Goal: Task Accomplishment & Management: Complete application form

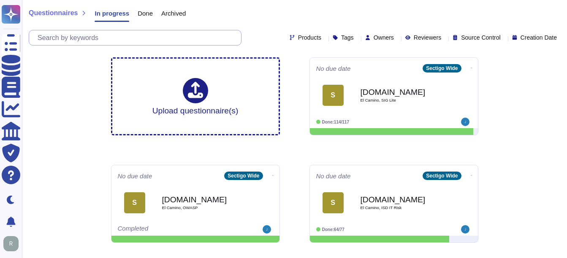
click at [121, 37] on input "text" at bounding box center [137, 37] width 208 height 15
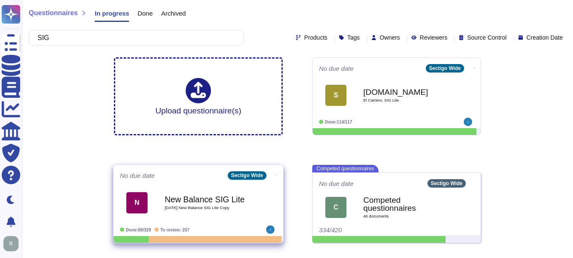
type input "SIG"
click at [218, 198] on b "New Balance SIG Lite" at bounding box center [207, 199] width 85 height 8
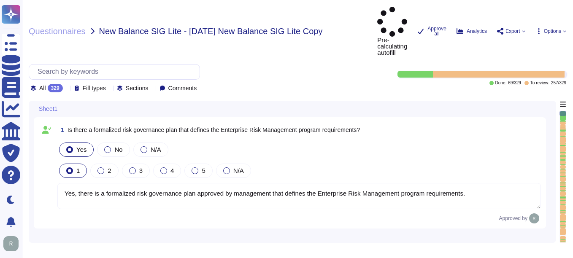
type textarea "Yes, there is a formalized risk governance plan approved by management that def…"
type textarea "Yes, the risk governance plan includes risk management policies, procedures, an…"
type textarea "Yes, our risk governance program includes a comprehensive assessment of a range…"
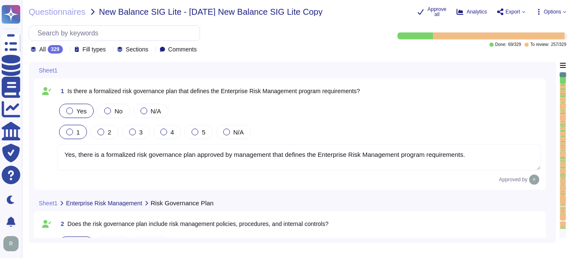
click at [63, 17] on div "Questionnaires New Balance SIG Lite - [DATE] New Balance SIG Lite Copy Approve …" at bounding box center [297, 129] width 551 height 258
click at [65, 16] on span "Questionnaires" at bounding box center [57, 12] width 57 height 8
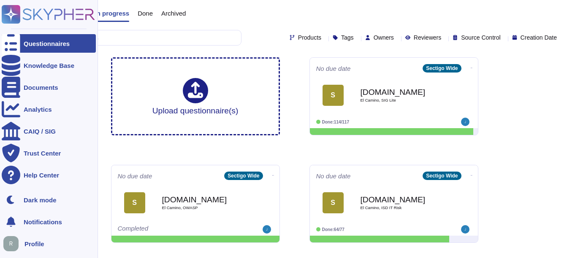
click at [21, 45] on div "Questionnaires" at bounding box center [49, 43] width 94 height 19
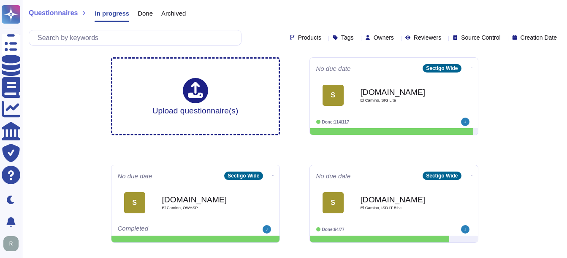
click at [146, 10] on span "Done" at bounding box center [145, 13] width 15 height 6
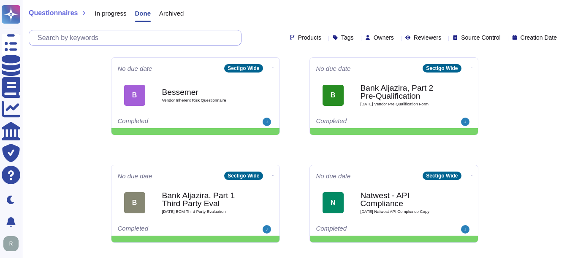
click at [146, 42] on input "text" at bounding box center [137, 37] width 208 height 15
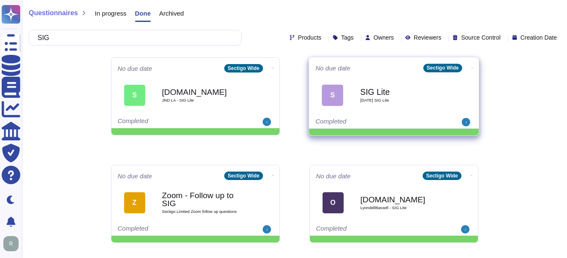
type input "SIG"
click at [390, 97] on div "SIG Lite [DATE] SIG Lite" at bounding box center [402, 95] width 85 height 34
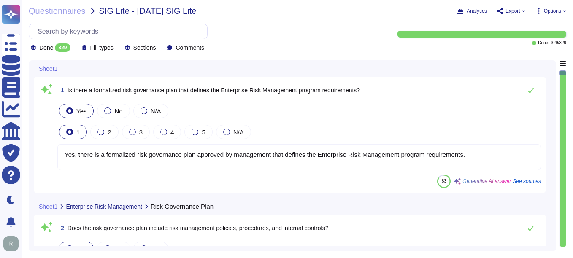
type textarea "Yes, there is a formalized risk governance plan approved by management that def…"
type textarea "Yes, the risk governance plan includes risk management policies, procedures, an…"
type textarea "Yes, our risk governance program includes a comprehensive assessment of a range…"
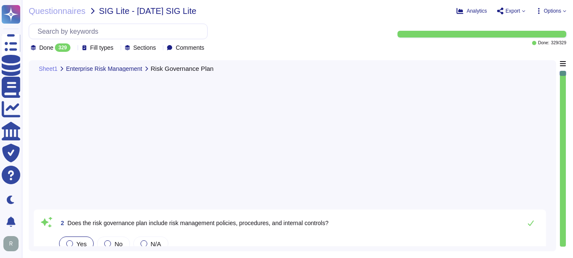
type textarea "Yes, Sectigo has adopted a formalized risk assessment process that identifies, …"
type textarea "Yes, Sectigo has a defined process to identify and manage the risk response and…"
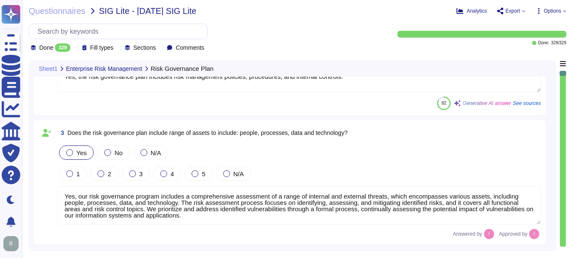
scroll to position [422, 0]
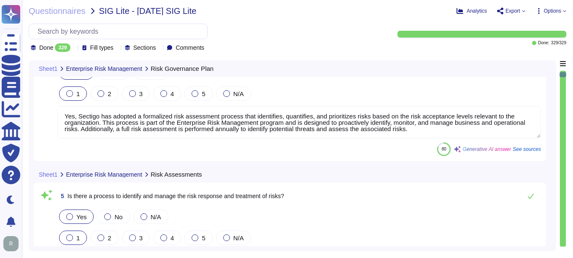
type textarea "No, subcontractors do not have access to scoped systems and data or processing …"
drag, startPoint x: 564, startPoint y: 76, endPoint x: 561, endPoint y: 132, distance: 56.2
click at [566, 129] on div at bounding box center [563, 159] width 7 height 177
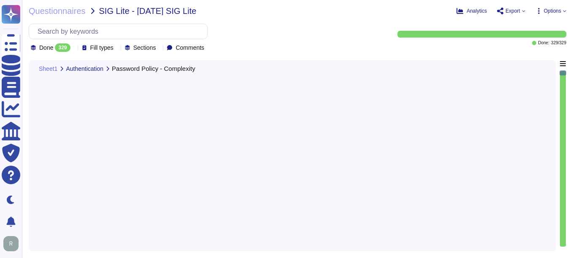
type textarea "Yes, the password policy requires initial and temporary passwords to be unique …"
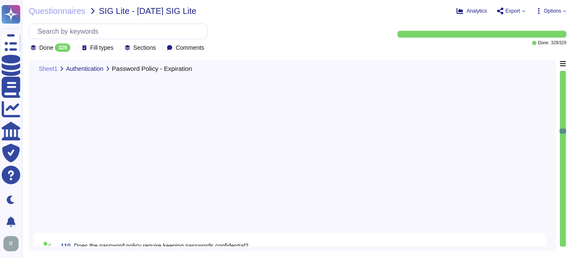
type textarea "Yes, the password policy requires keeping passwords confidential. Users must no…"
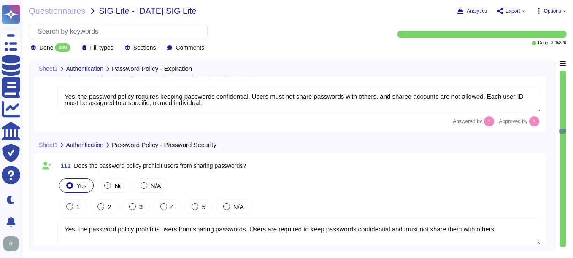
type textarea "Yes, the password policy prohibits users from sharing passwords. Users are requ…"
type textarea "Yes, the password policy prohibits keeping an unencrypted record of passwords, …"
type textarea "Yes, our password policy prohibits including unencrypted passwords in automated…"
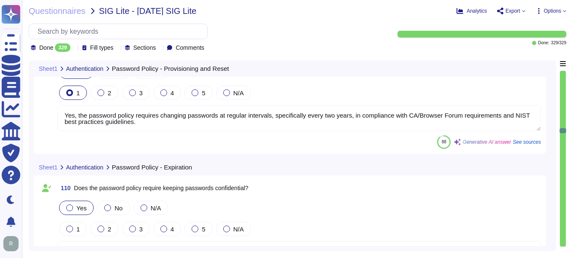
type textarea "Yes, the password policy requires initial and temporary passwords to be unique …"
type textarea "Yes, password reset authority is restricted to authorized persons and/or an aut…"
type textarea "Yes, the password policy requires changing passwords at regular intervals, spec…"
click at [112, 29] on input "text" at bounding box center [120, 31] width 174 height 15
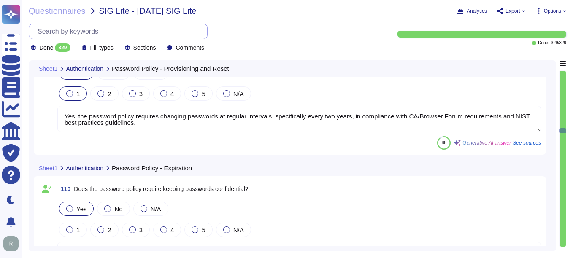
paste input "mobile apps developed"
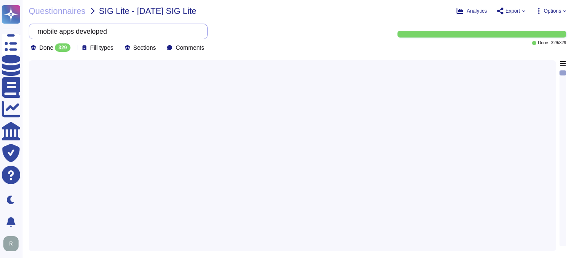
drag, startPoint x: 67, startPoint y: 33, endPoint x: 141, endPoint y: 33, distance: 73.9
click at [141, 33] on input "mobile apps developed" at bounding box center [115, 31] width 165 height 15
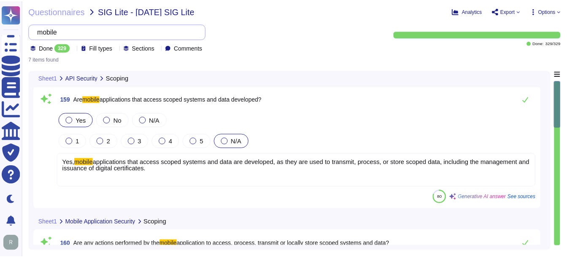
scroll to position [127, 0]
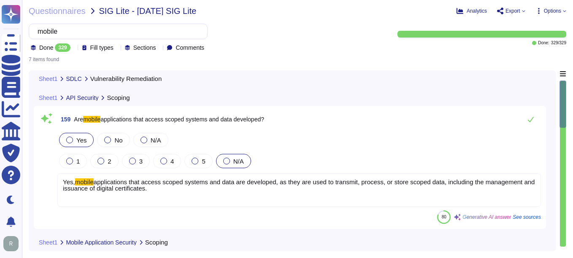
type input "mobile"
click at [43, 10] on span "Questionnaires" at bounding box center [57, 11] width 57 height 8
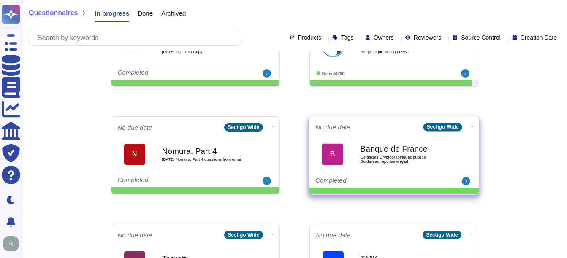
scroll to position [442, 0]
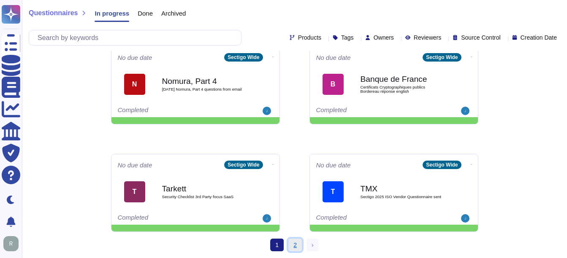
click at [293, 244] on link "2" at bounding box center [295, 245] width 14 height 13
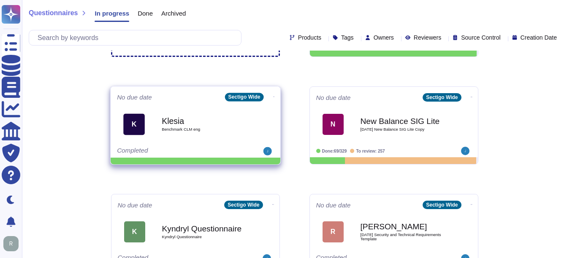
scroll to position [57, 0]
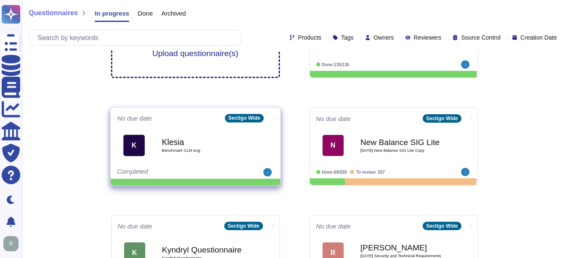
click at [217, 147] on div "Klesia Benchmark CLM eng" at bounding box center [204, 145] width 85 height 34
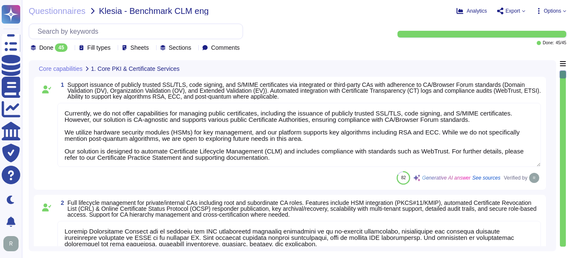
type textarea "Currently, we do not offer capabilities for managing public certificates, inclu…"
type textarea "Sectigo Certificate Manager can be utilized for TLS certificate lifecycle manag…"
type textarea "Sectigo Certificate Manager (SCM) does support handling/downloading certificate…"
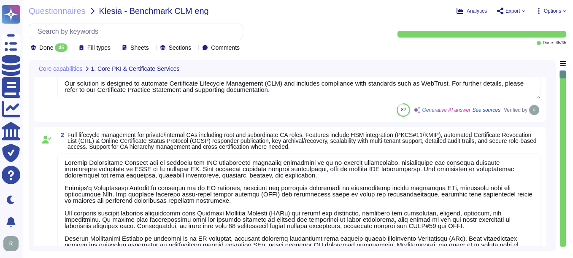
type textarea "Sectigo Certificate Manager provides robust customization options that allow ad…"
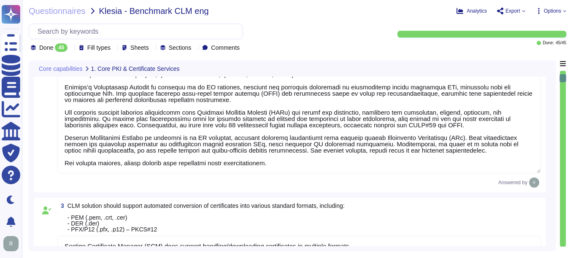
type textarea "Sectigo Certificate Manager provides automated certificate discovery by scannin…"
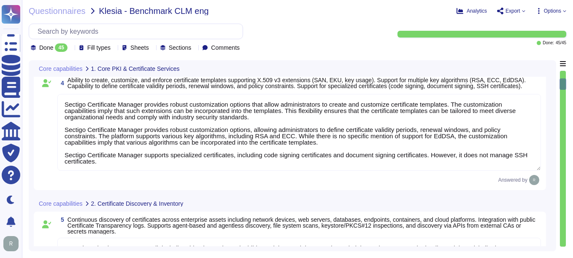
type textarea "Sectigo Certificate Manager provides a real-time inventory of all discovered ce…"
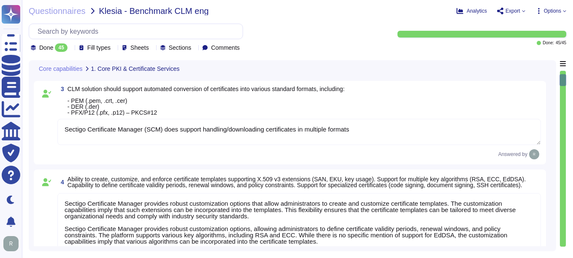
type textarea "Currently, we do not offer capabilities for managing public certificates, inclu…"
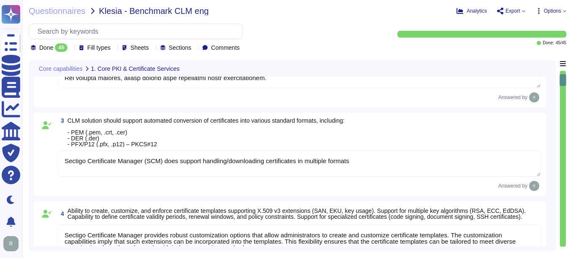
scroll to position [253, 0]
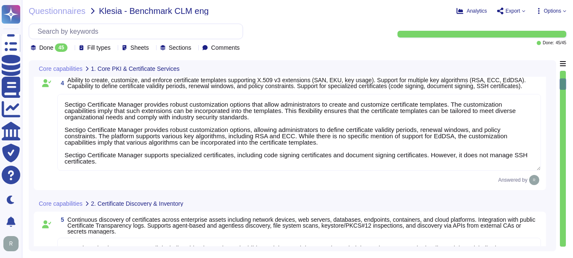
type textarea "Sectigo Certificate Manager provides a real-time inventory of all discovered ce…"
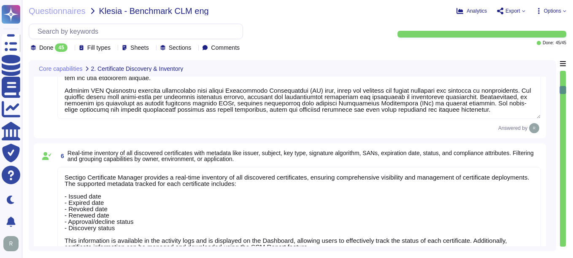
type textarea "Our Sectigo Certificate Manager (SCM) solution includes automated certificate d…"
type textarea "Sectigo SCM Enterprise supports standardized certificate enrollment and lifecyc…"
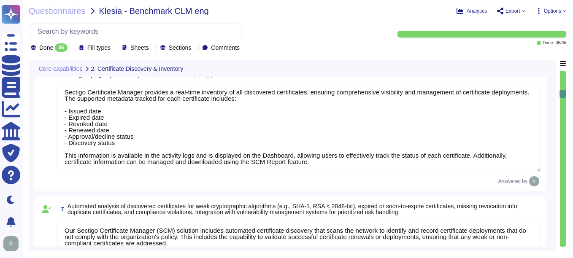
type textarea "Sectigo's Certificate Manager (SCM) provides comprehensive capabilities for man…"
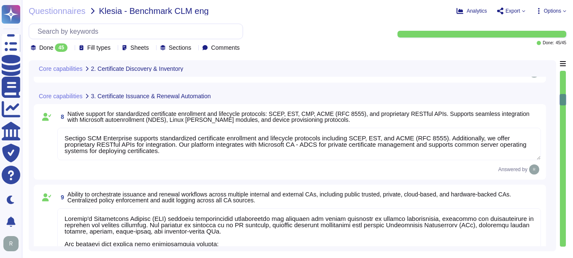
type textarea "Our solution supports secure key management through hardware security modules (…"
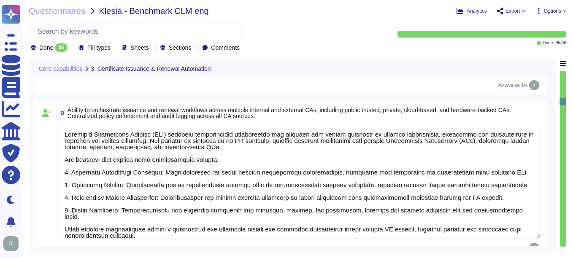
type textarea "Sectigo's Certificate Manager (SCM) provides automated discovery of certificate…"
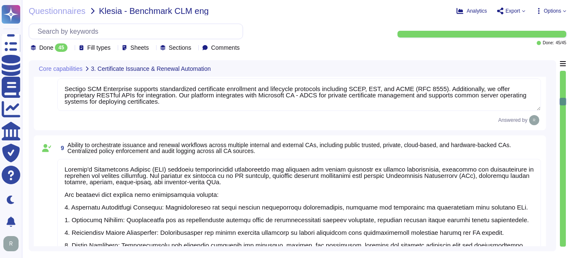
scroll to position [887, 0]
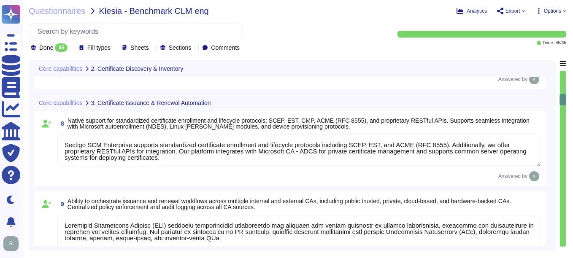
type textarea "Sectigo Certificate Manager provides a real-time inventory of all discovered ce…"
type textarea "Our Sectigo Certificate Manager (SCM) solution includes automated certificate d…"
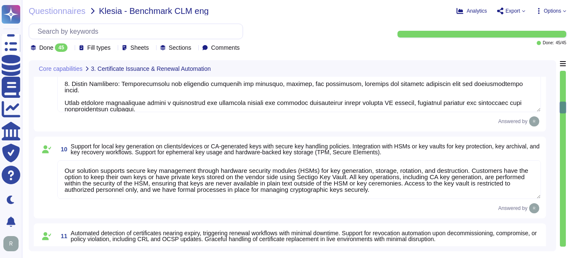
type textarea "Our key management process is designed to ensure a secure key lifecycle, which …"
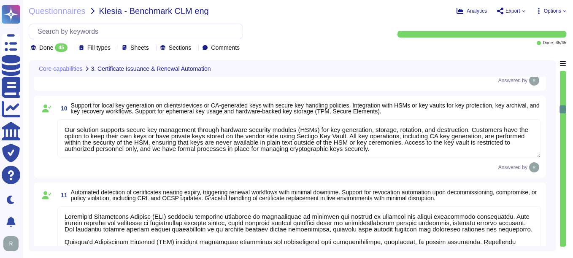
type textarea "Sectigo provides a comprehensive logging system that maintains detailed audit l…"
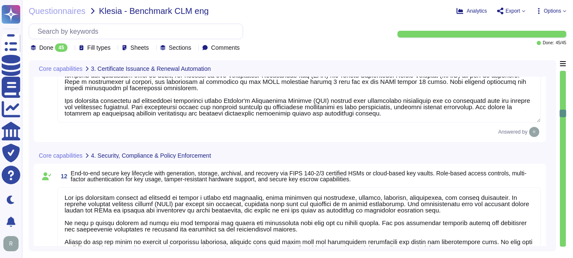
scroll to position [1309, 0]
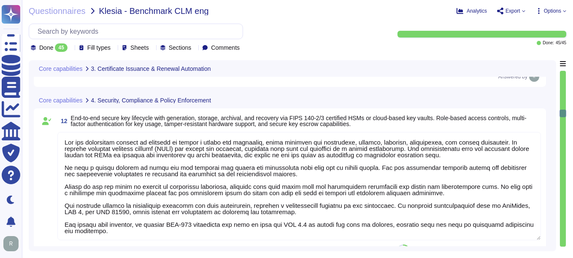
type textarea "Sectigo provides robust customization options that include the ability to chang…"
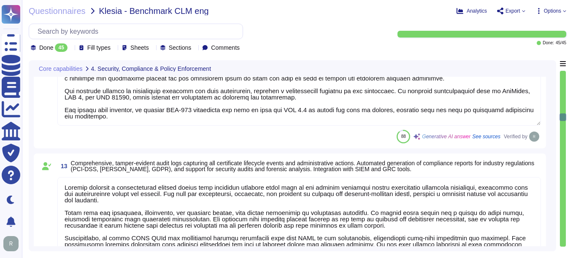
type textarea "- We maintain geographically distributed, redundant data centers located in [GE…"
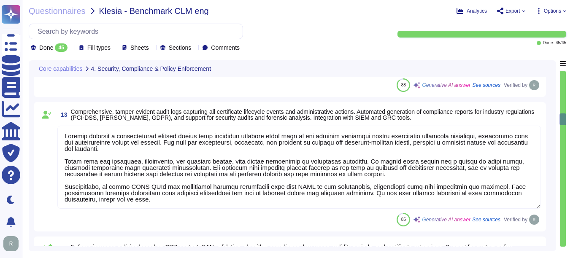
scroll to position [1, 0]
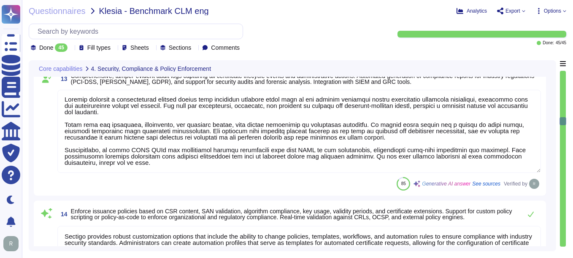
type textarea "Sectigo SCM Enterprise is scalable to manage certificates across large enterpri…"
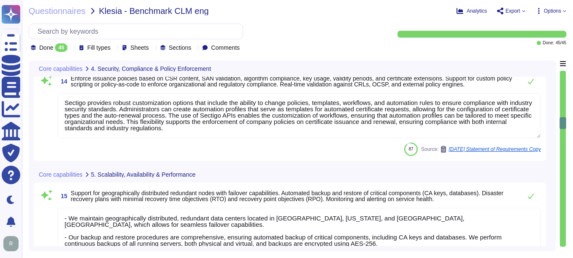
type textarea "Sectigo provides dashboards that display certificate inventory, expiring certif…"
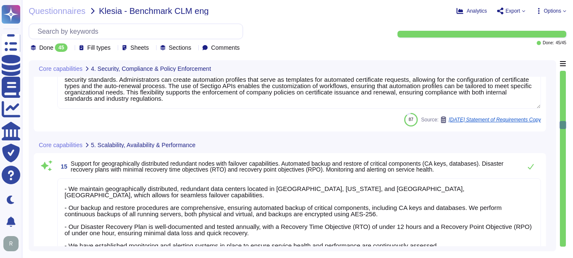
scroll to position [1731, 0]
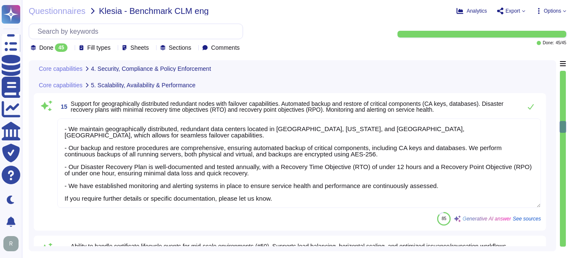
type textarea "Our SCM solution is not integrated with any AI."
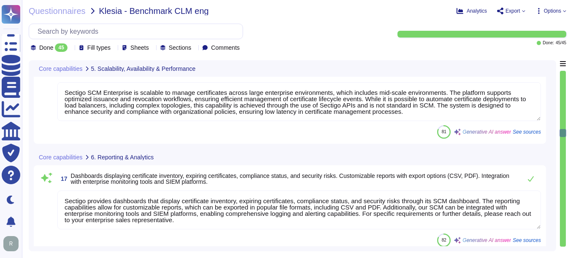
type textarea "Sectigo SCM Enterprise works and administers certificates across cloud provider…"
type textarea "Our solution allows for the isolation of certificate inventories, policies, and…"
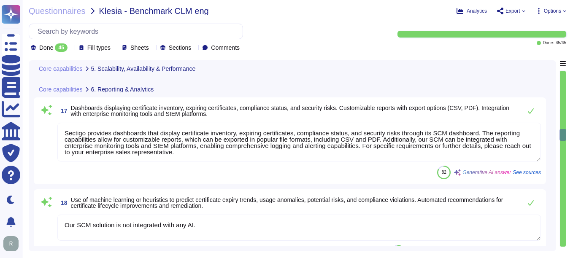
scroll to position [2069, 0]
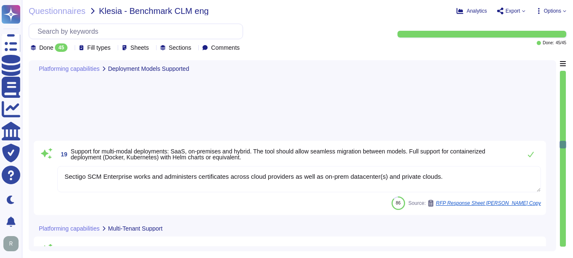
type textarea "Yes, We utilize Role-Based Access Control (RBAC) for permissions based on roles…"
type textarea "Our service supports integration with enterprise identity providers such as Azu…"
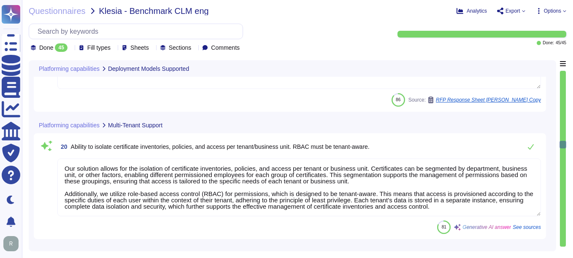
scroll to position [1, 0]
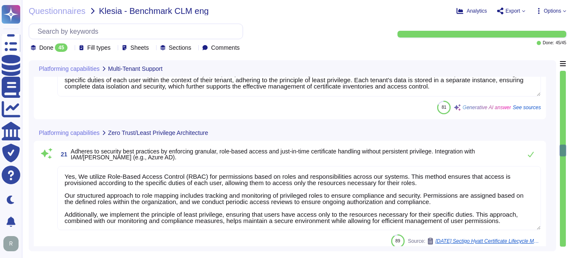
type textarea "We offer native integration with various management tools, including ITSM tools…"
type textarea "Sectigo provides REST APIs to integrate logging information into your SIEM or l…"
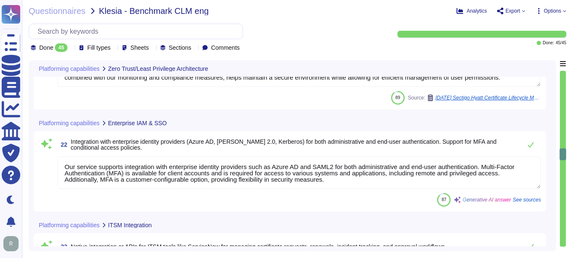
scroll to position [2533, 0]
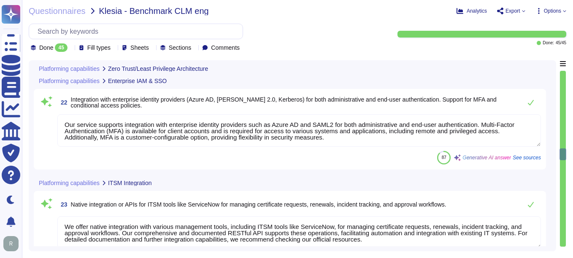
type textarea "We offer more than 50 integrations with popular platforms and tools, including …"
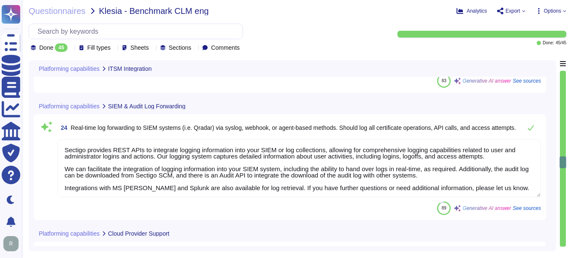
type textarea "Sectigo's Certificate Manager (SCM) supports automated certificate management, …"
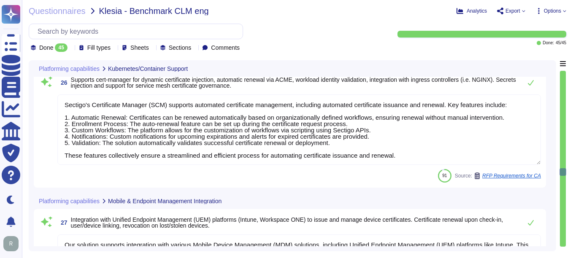
type textarea "Our solution supports integration with various Mobile Device Management (MDM) s…"
type textarea "Sectigo's Certificate Manager (SCM) provides comprehensive capabilities for man…"
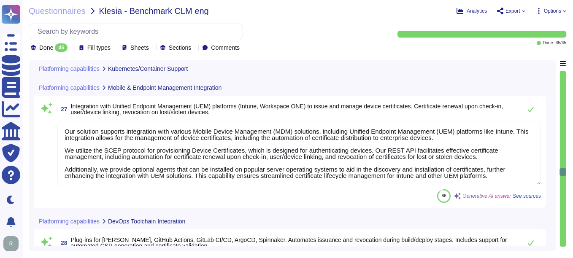
scroll to position [3166, 0]
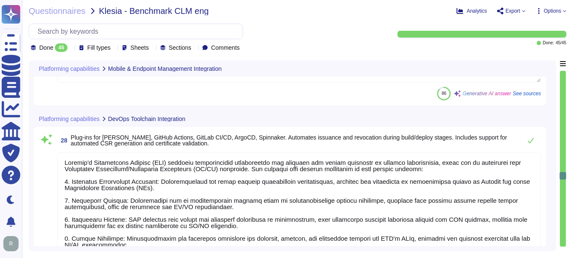
type textarea "The REST API allows for the automation of various tasks related to certificate …"
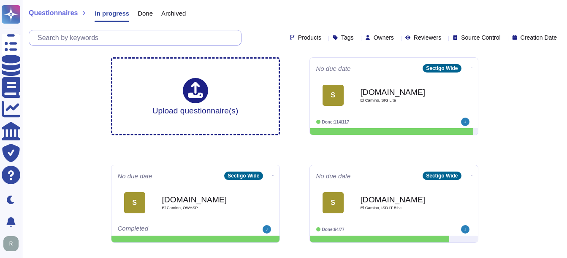
click at [137, 43] on input "text" at bounding box center [137, 37] width 208 height 15
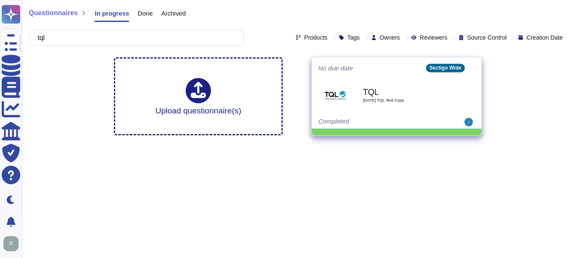
type input "tql"
click at [399, 104] on div "TQL [DATE] TQL Test Copy" at bounding box center [405, 95] width 85 height 34
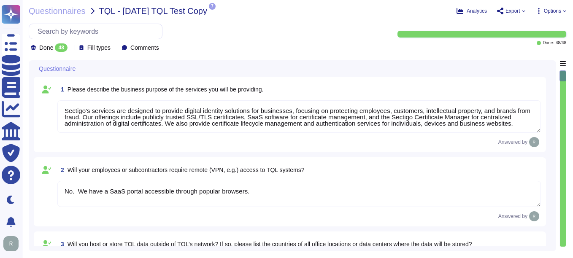
type textarea "Sectigo's services are designed to provide digital identity solutions for busin…"
type textarea "No. We have a SaaS portal accessible through popular browsers."
type textarea "Yes, TQL data may be hosted or stored outside of TQL's network. The data may be…"
type textarea "No. Our SCM is a SaaS offering. It can be accessed through internet."
type textarea "We undergo a successful PCI DSS scan every year; however, we do not process pay…"
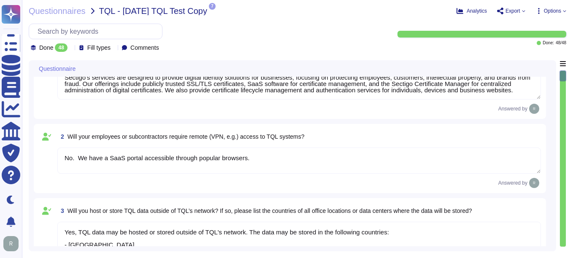
type textarea "At Sectigo, our procedures for screening prospective employees include the foll…"
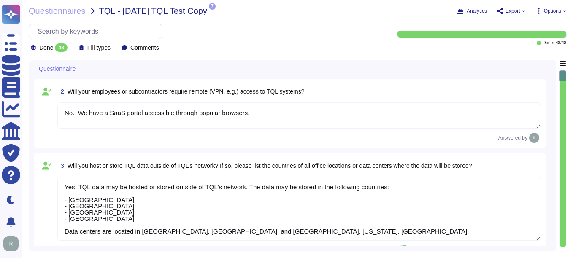
scroll to position [84, 0]
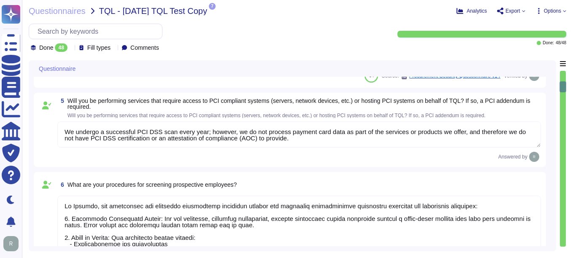
type textarea "Yes, we have documented procedures in place that govern how access to devices, …"
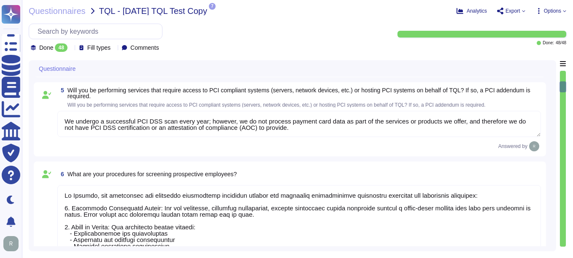
scroll to position [1, 0]
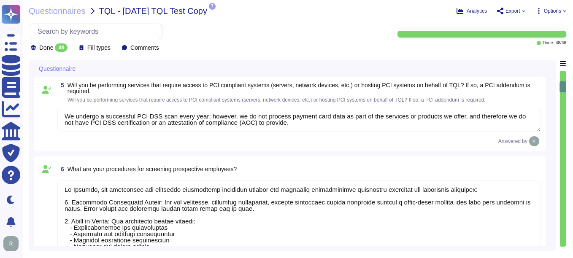
type textarea "Yes, disciplinary actions are taken for violations of the Information Security …"
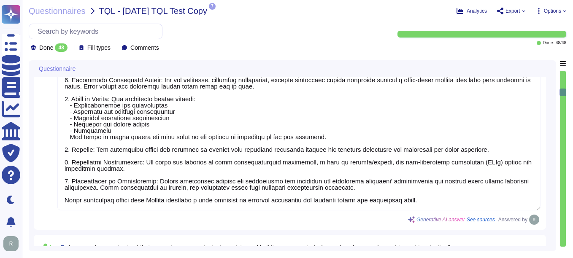
type textarea "Yes, all security technology infrastructure is physically secured from unauthor…"
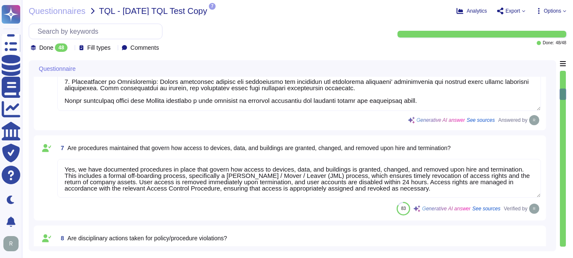
type textarea "Sectigo has a comprehensive Anti-Corruption Policy that emphasizes a commitment…"
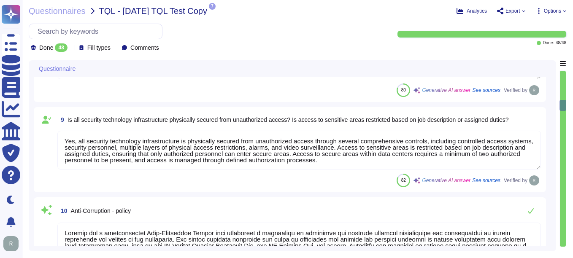
type textarea "Sectigo maintains documented policies for data privacy, information security, e…"
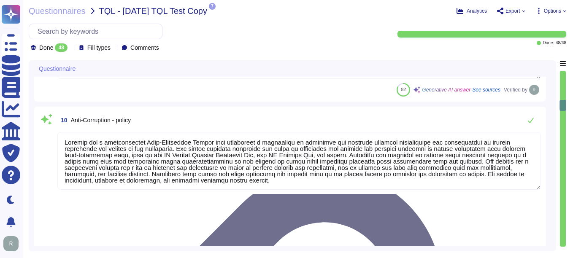
type textarea "Sectigo has a documented Information Security Policy that has been approved by …"
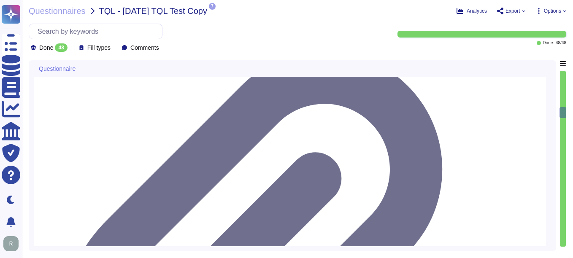
type textarea "Loremip'd Sitame Consect Adipis el seddo ei t inci-utlab etdolo magnaal enimadm…"
type textarea "Sectigo has a documented Information Security Policy that has been approved by …"
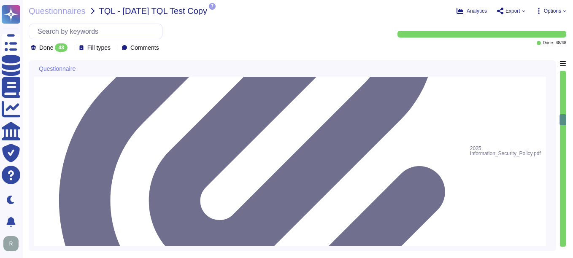
type textarea "At [GEOGRAPHIC_DATA], we prioritize phishing awareness and social engineering a…"
type textarea "Lo Ipsumdo, si amet c adipiscingeli seddoeiu te incididu utlaboree dol magnaali…"
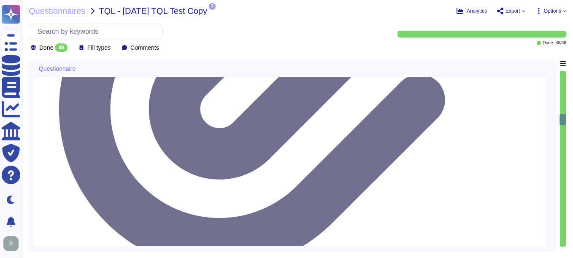
scroll to position [1604, 0]
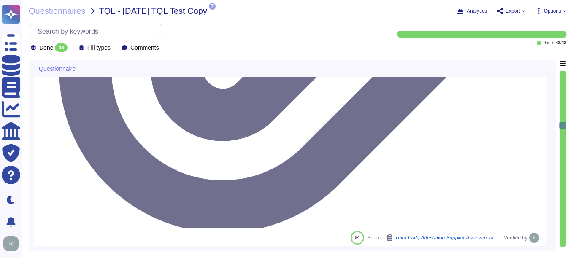
type textarea "The policy covers all forms of discrimination and harassment prohibited under a…"
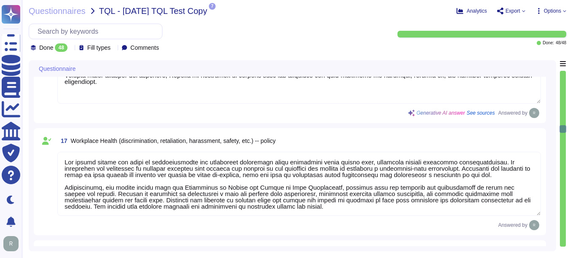
type textarea "Our organization holds the following security and compliance certifications: 1.…"
type textarea "Yes, our company has a comprehensive Disaster Recovery Plan (DRP) and a well-do…"
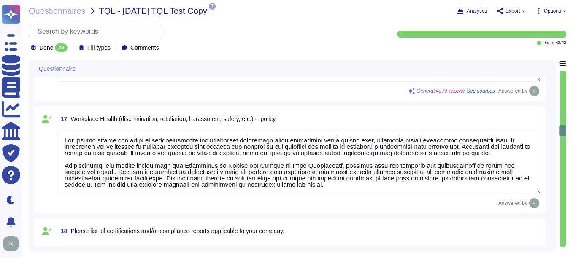
type textarea "Yes, security technology systems are configured with an alternative power sourc…"
